Goal: Find specific page/section: Find specific page/section

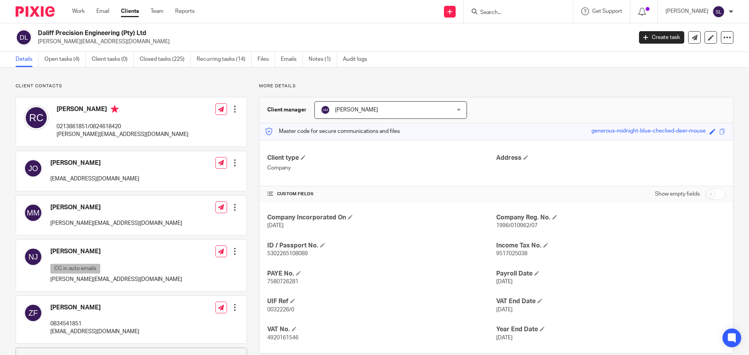
click at [519, 12] on input "Search" at bounding box center [514, 12] width 70 height 7
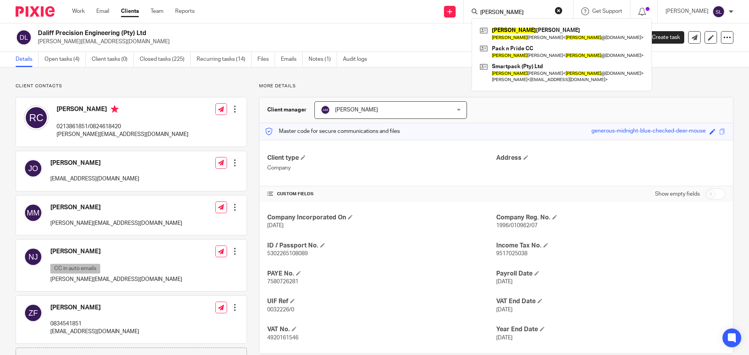
type input "julia"
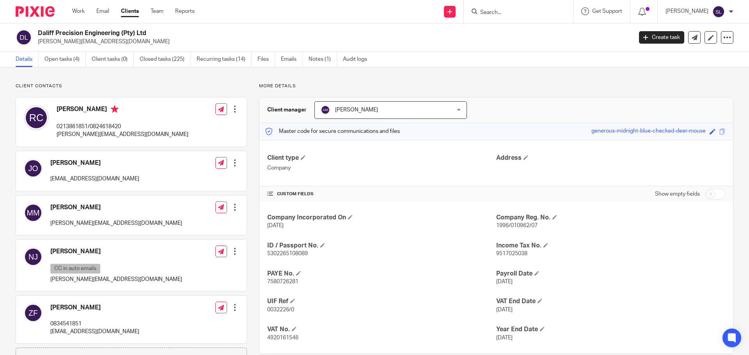
click at [41, 15] on img at bounding box center [35, 11] width 39 height 11
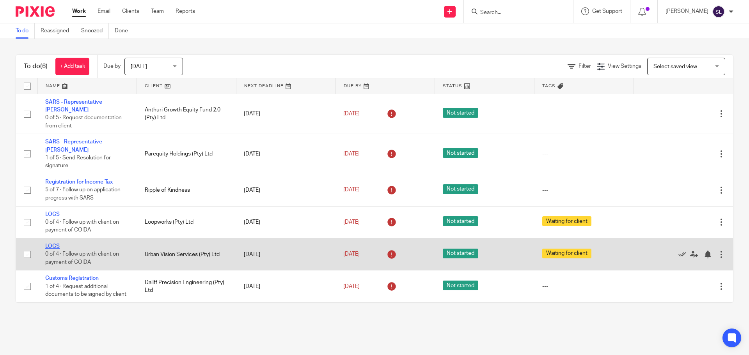
click at [56, 244] on link "LOGS" at bounding box center [52, 246] width 14 height 5
